Goal: Entertainment & Leisure: Browse casually

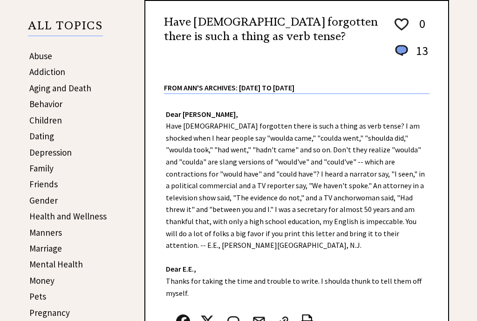
scroll to position [145, 0]
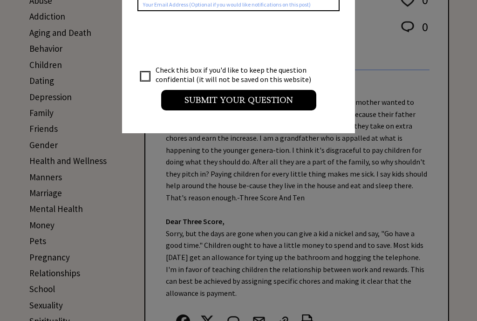
scroll to position [2, 0]
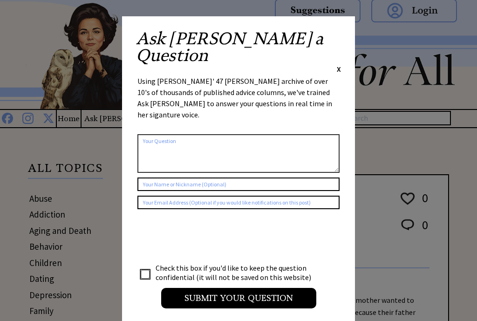
click at [339, 64] on span "X" at bounding box center [339, 68] width 4 height 9
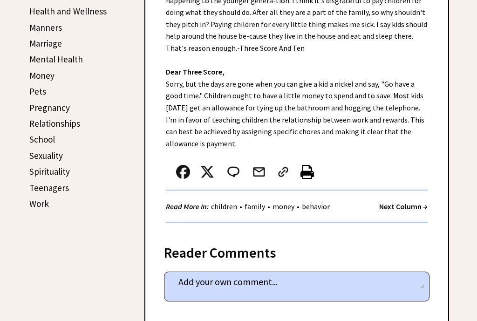
scroll to position [368, 0]
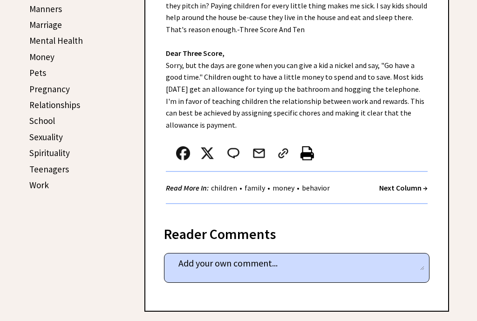
click at [404, 189] on strong "Next Column →" at bounding box center [403, 187] width 48 height 9
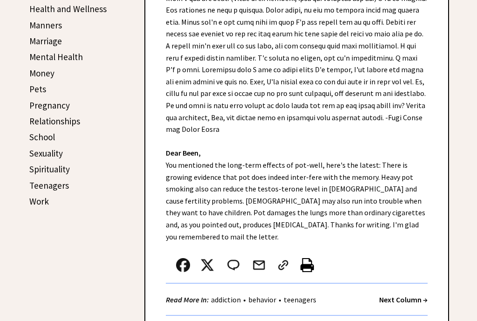
scroll to position [353, 0]
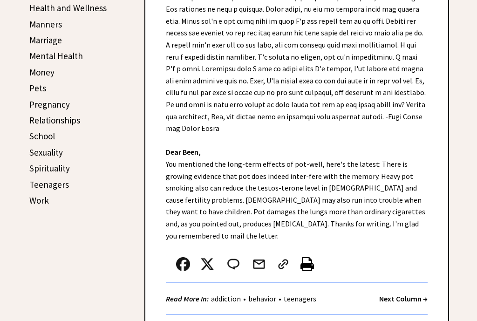
click at [405, 294] on strong "Next Column →" at bounding box center [403, 298] width 48 height 9
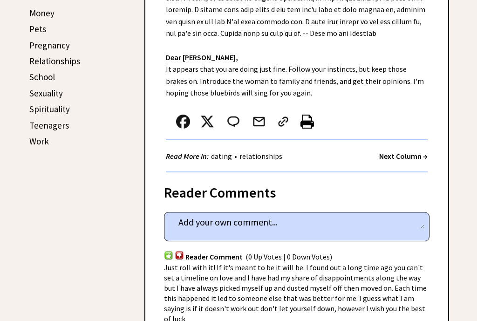
scroll to position [411, 0]
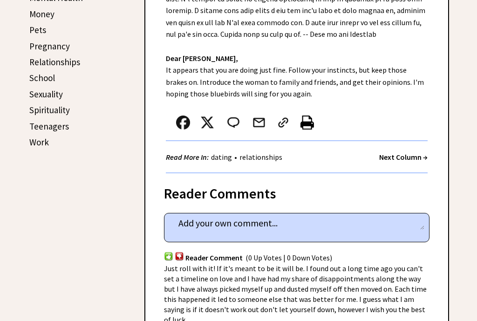
click at [406, 157] on strong "Next Column →" at bounding box center [403, 156] width 48 height 9
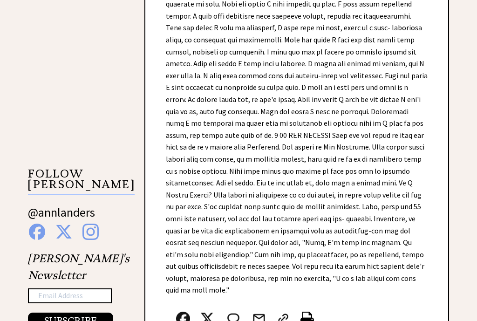
scroll to position [846, 0]
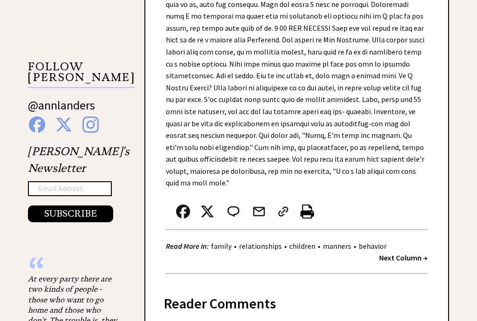
click at [404, 253] on strong "Next Column →" at bounding box center [403, 257] width 48 height 9
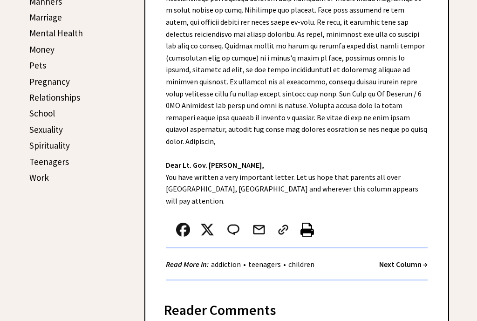
scroll to position [378, 0]
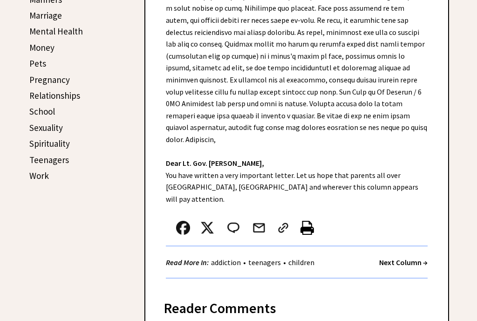
click at [404, 257] on strong "Next Column →" at bounding box center [403, 261] width 48 height 9
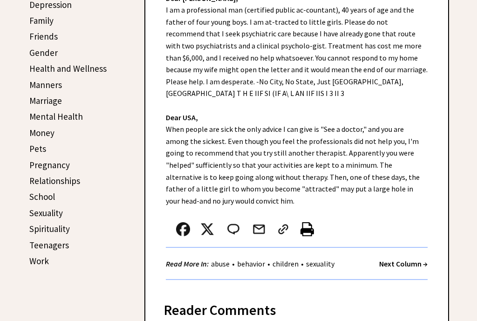
scroll to position [292, 0]
click at [401, 259] on strong "Next Column →" at bounding box center [403, 263] width 48 height 9
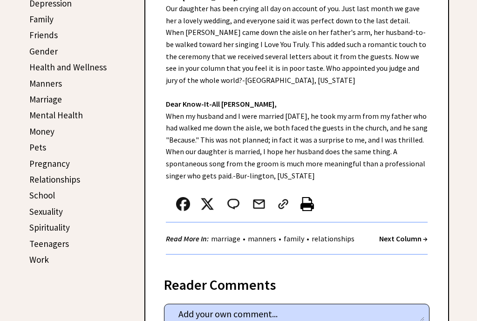
scroll to position [297, 0]
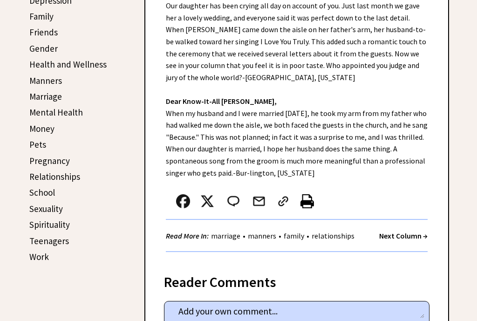
click at [401, 238] on strong "Next Column →" at bounding box center [403, 235] width 48 height 9
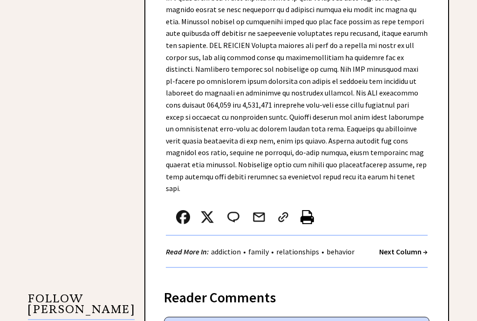
scroll to position [615, 0]
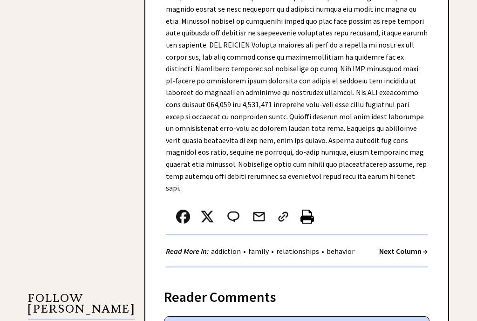
click at [402, 246] on strong "Next Column →" at bounding box center [403, 250] width 48 height 9
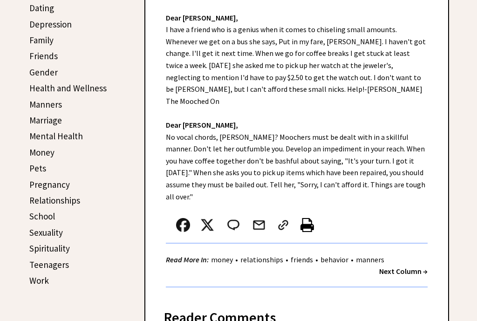
scroll to position [276, 0]
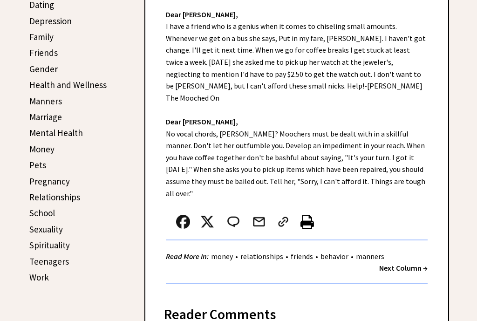
click at [405, 263] on strong "Next Column →" at bounding box center [403, 267] width 48 height 9
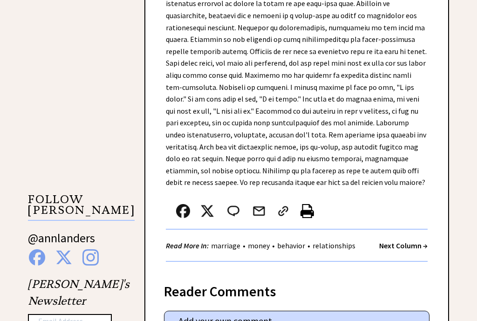
scroll to position [715, 0]
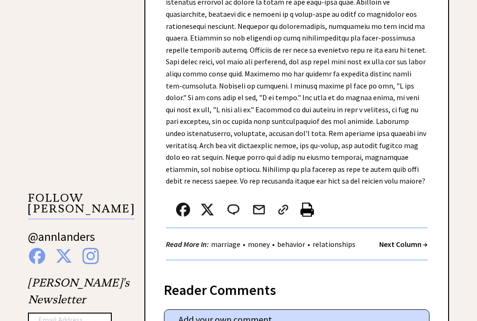
click at [408, 239] on strong "Next Column →" at bounding box center [403, 243] width 48 height 9
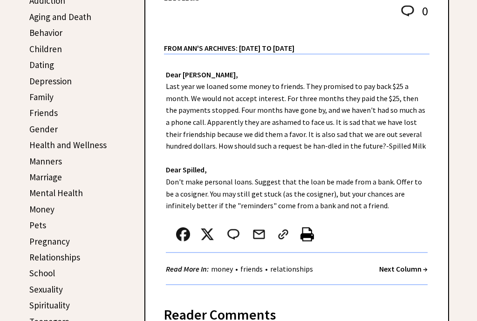
scroll to position [229, 0]
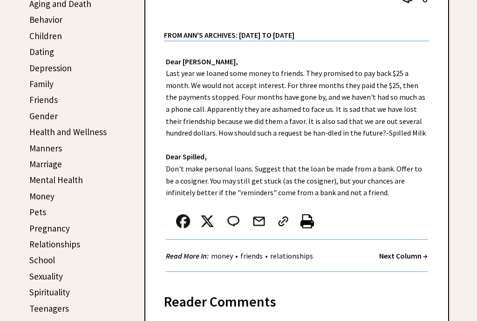
click at [406, 258] on strong "Next Column →" at bounding box center [403, 255] width 48 height 9
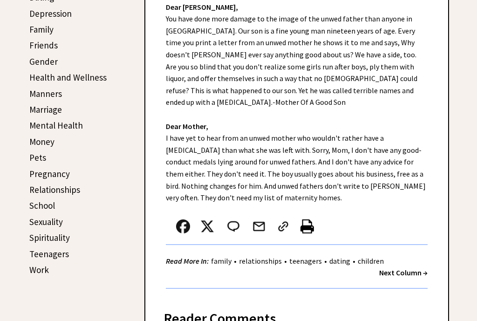
scroll to position [283, 0]
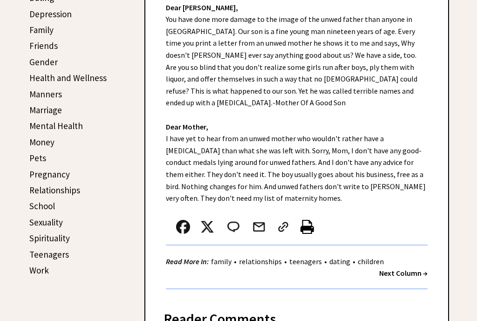
click at [408, 268] on strong "Next Column →" at bounding box center [403, 272] width 48 height 9
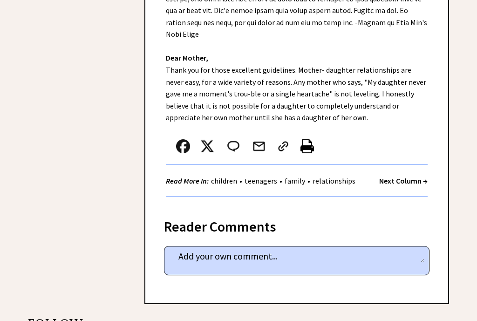
scroll to position [590, 0]
click at [408, 175] on strong "Next Column →" at bounding box center [403, 179] width 48 height 9
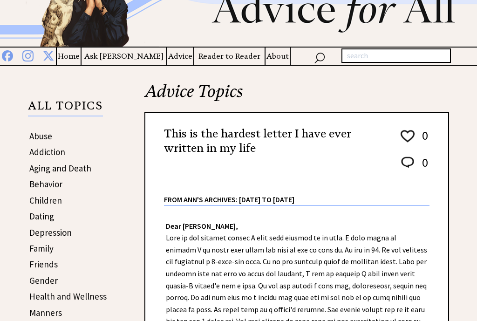
scroll to position [42, 0]
